Goal: Task Accomplishment & Management: Use online tool/utility

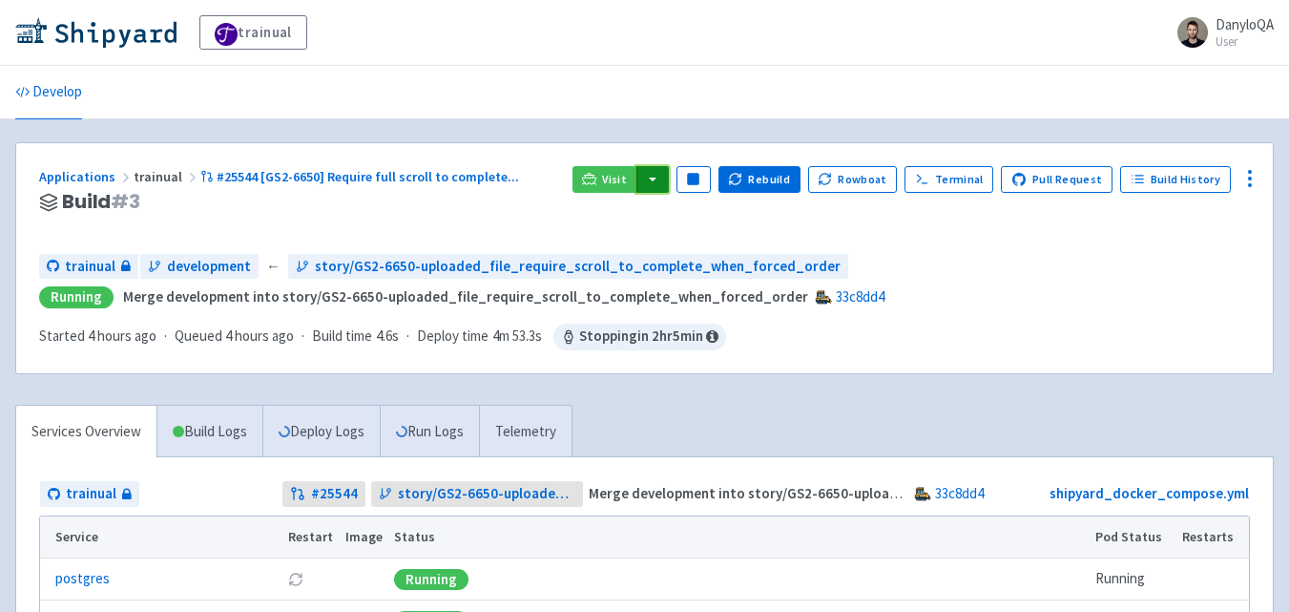
click at [664, 184] on button "button" at bounding box center [652, 179] width 32 height 27
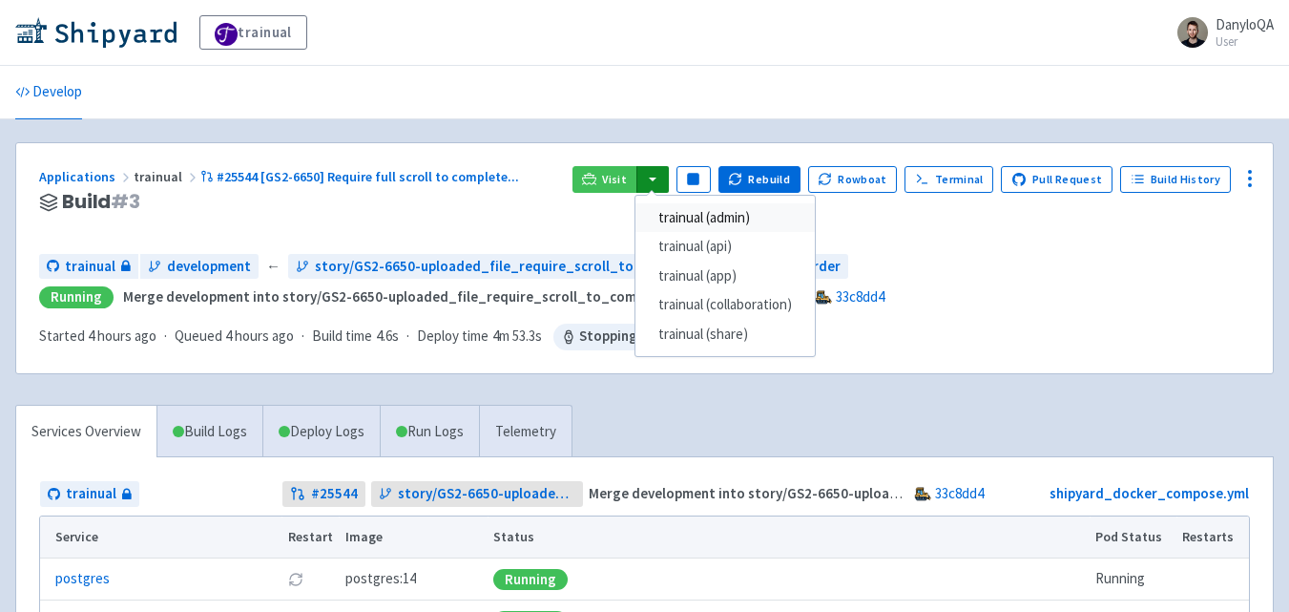
click at [726, 222] on link "trainual (admin)" at bounding box center [724, 218] width 179 height 30
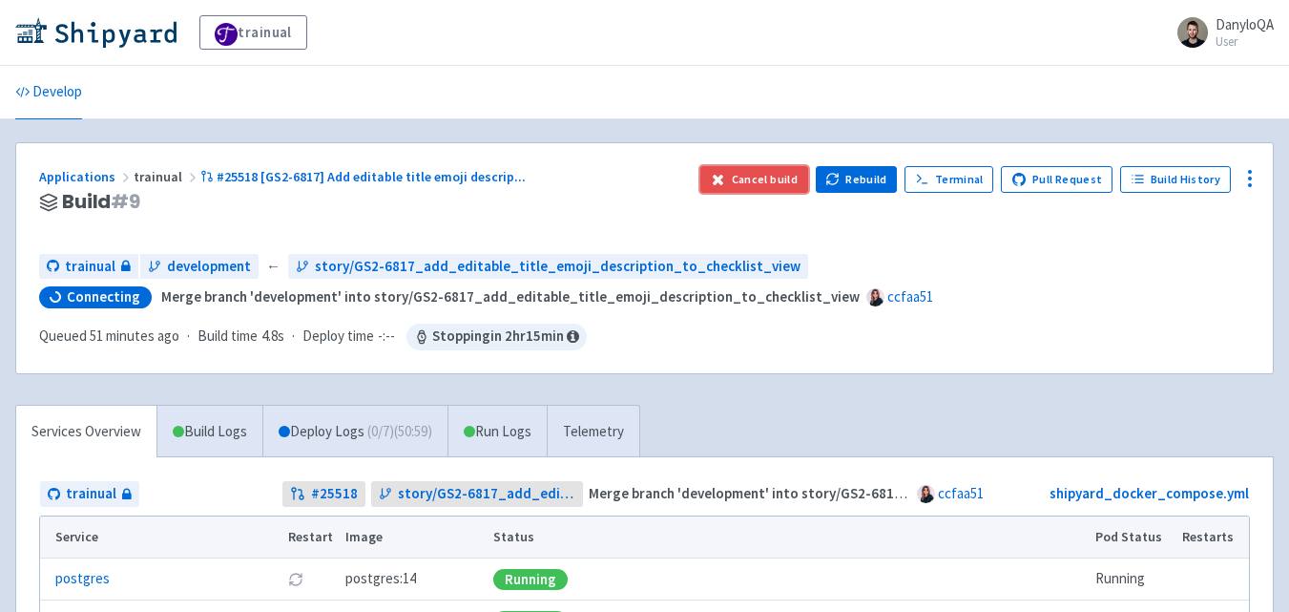
click at [779, 176] on button "Cancel build" at bounding box center [754, 179] width 108 height 27
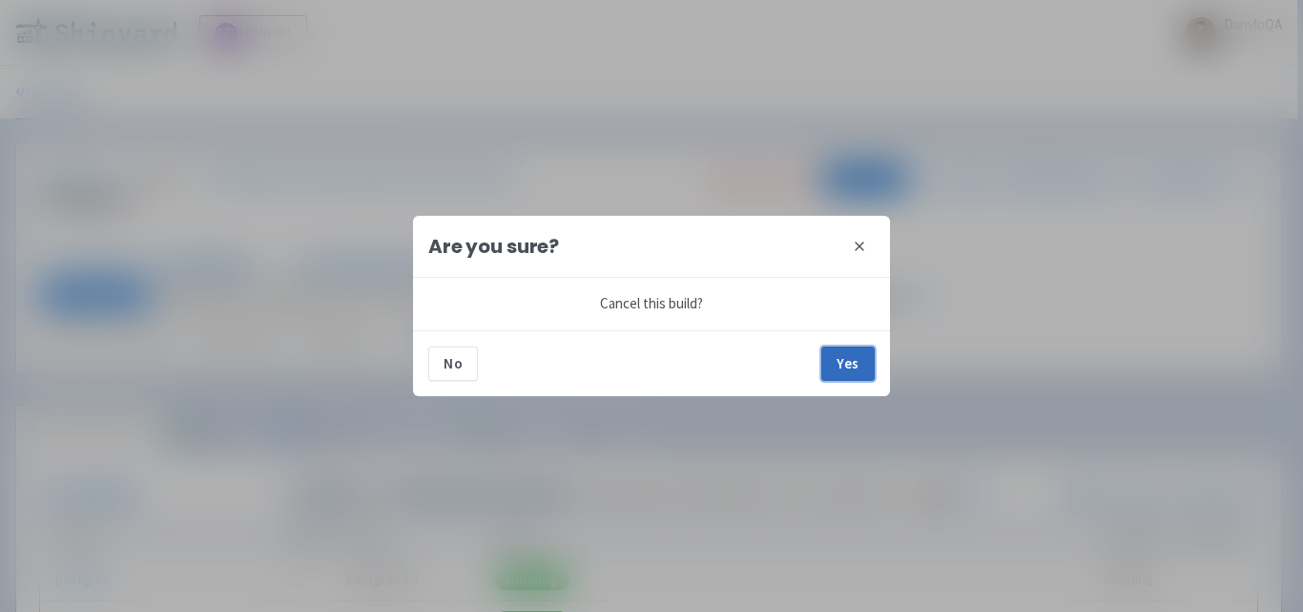
click at [844, 363] on button "Yes" at bounding box center [847, 363] width 53 height 34
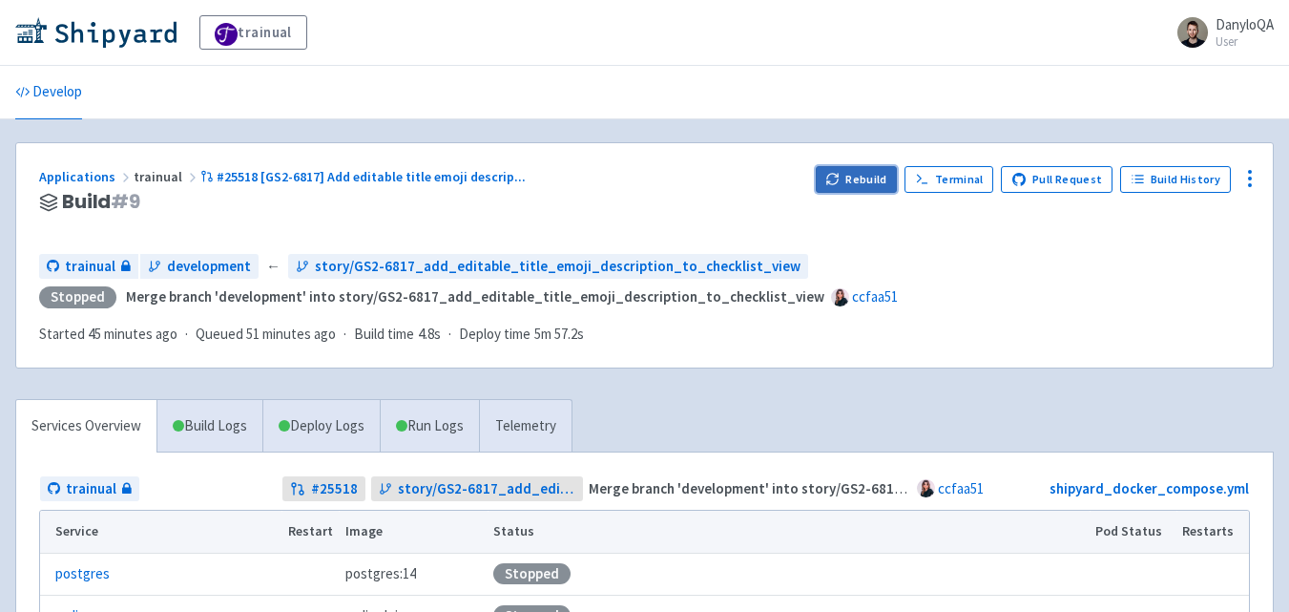
click at [858, 177] on button "Rebuild" at bounding box center [857, 179] width 82 height 27
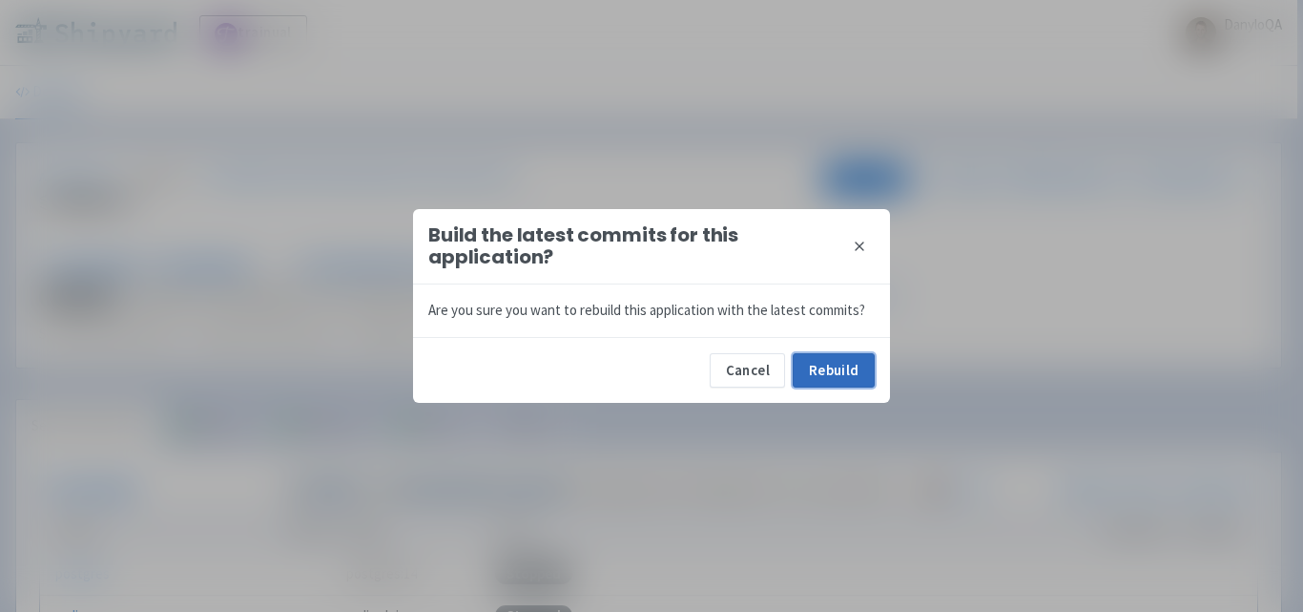
click at [841, 366] on button "Rebuild" at bounding box center [834, 370] width 82 height 34
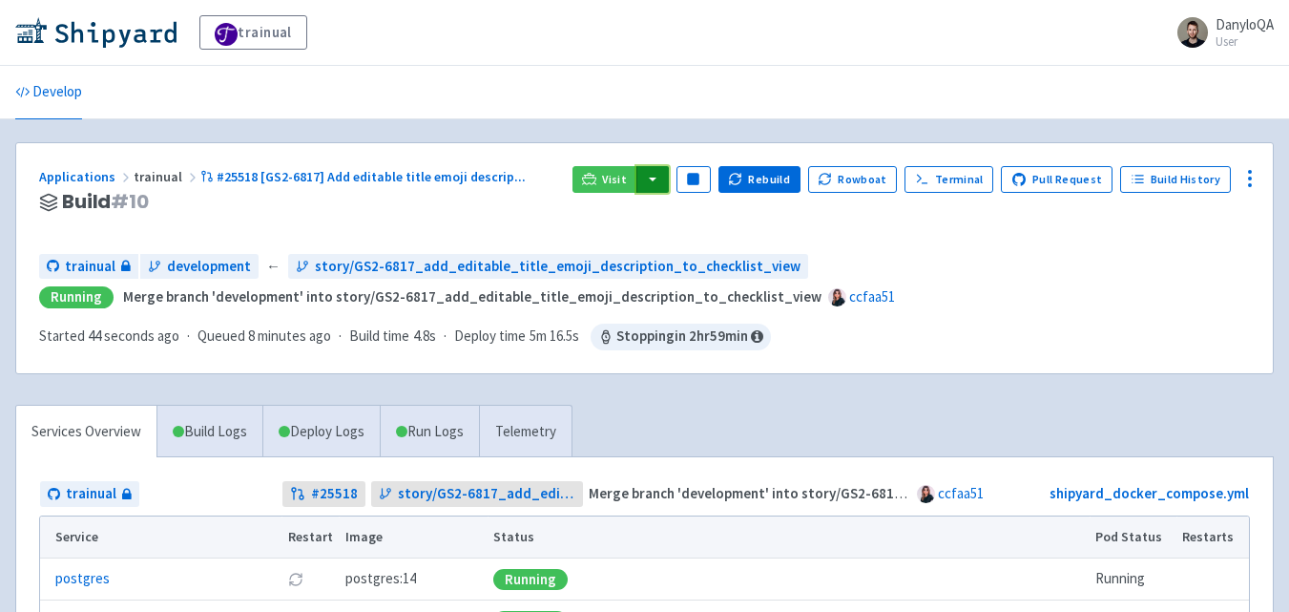
click at [662, 177] on button "button" at bounding box center [652, 179] width 32 height 27
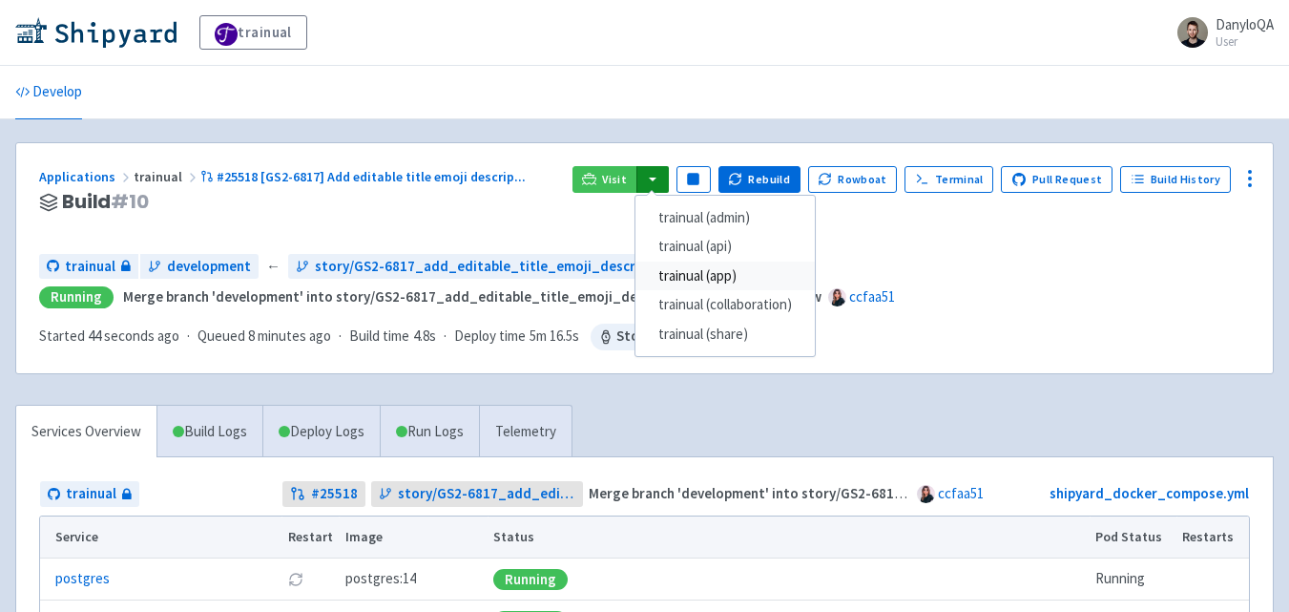
click at [738, 277] on link "trainual (app)" at bounding box center [724, 276] width 179 height 30
